Goal: Task Accomplishment & Management: Use online tool/utility

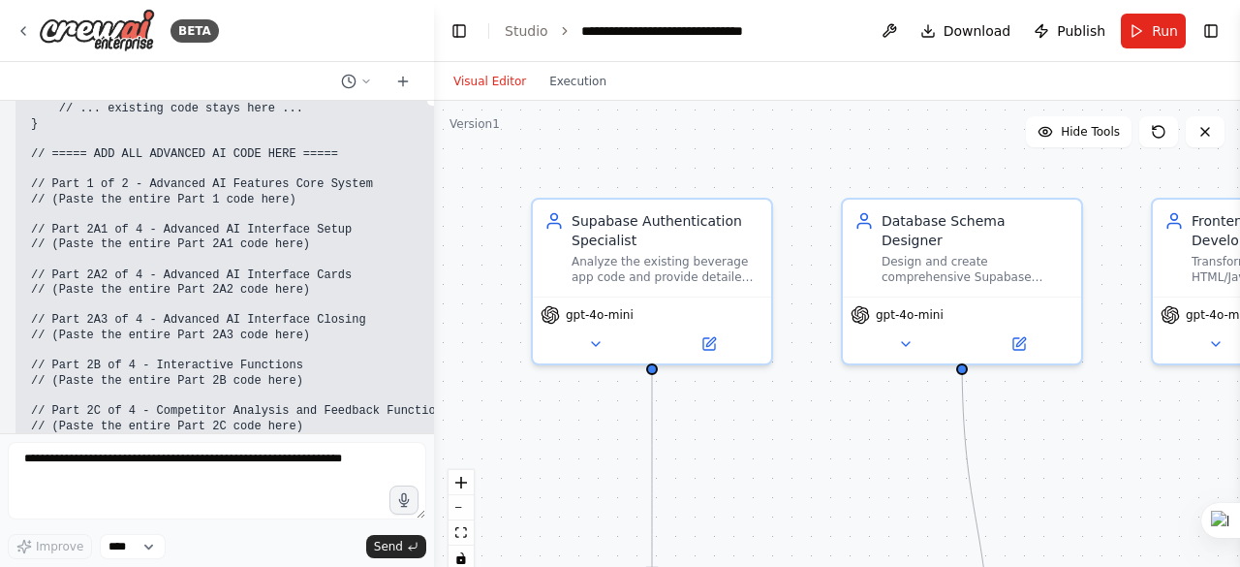
scroll to position [163715, 0]
